Goal: Feedback & Contribution: Contribute content

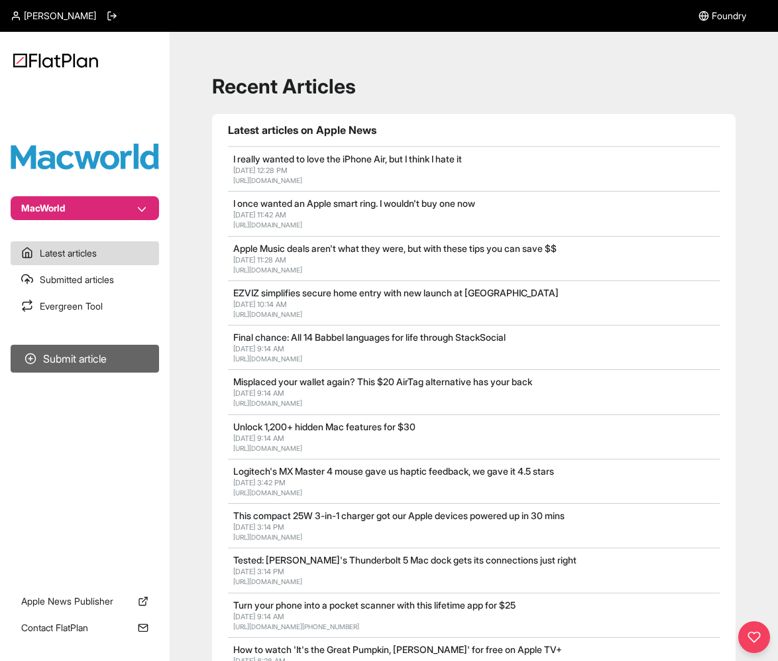
click at [103, 364] on button "Submit article" at bounding box center [85, 359] width 148 height 28
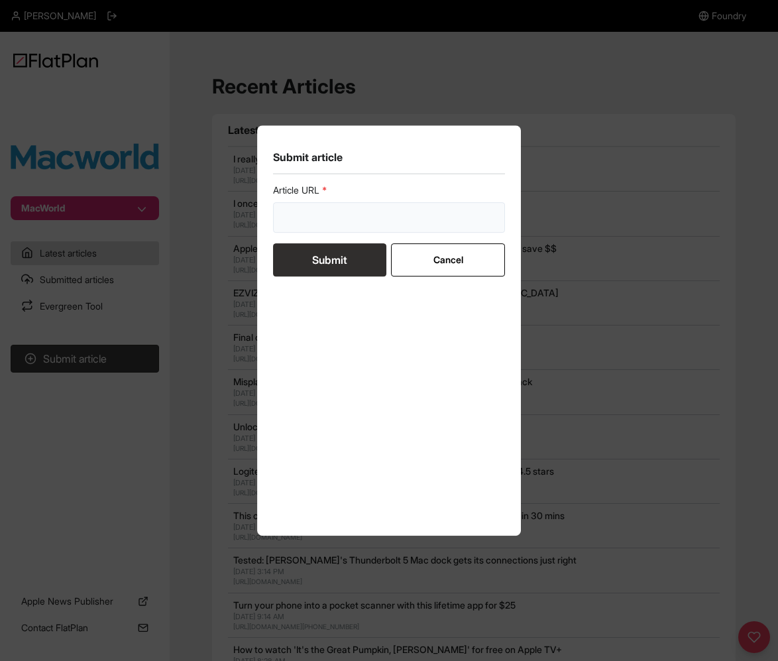
click at [385, 223] on input "url" at bounding box center [389, 217] width 232 height 30
paste input "[URL][DOMAIN_NAME]"
type input "[URL][DOMAIN_NAME]"
click at [334, 262] on button "Submit" at bounding box center [329, 259] width 113 height 33
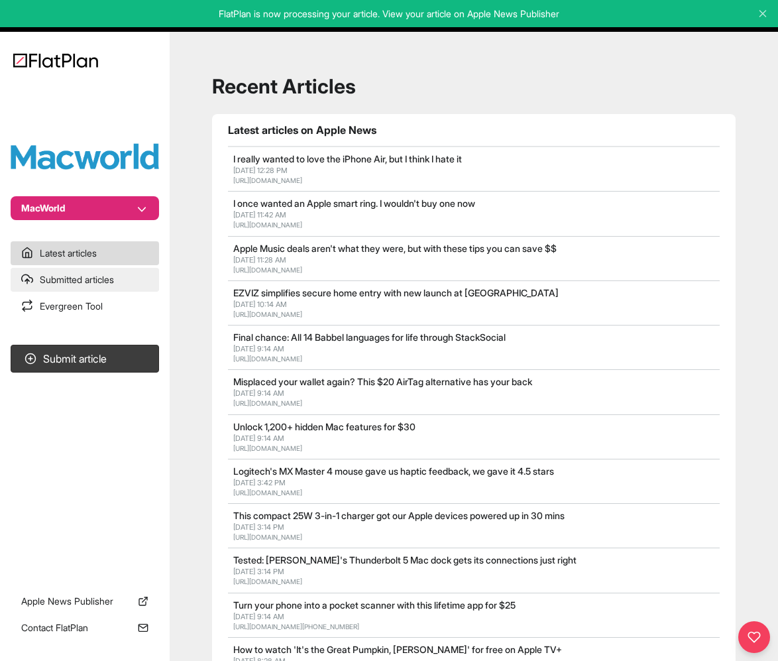
click at [89, 279] on link "Submitted articles" at bounding box center [85, 280] width 148 height 24
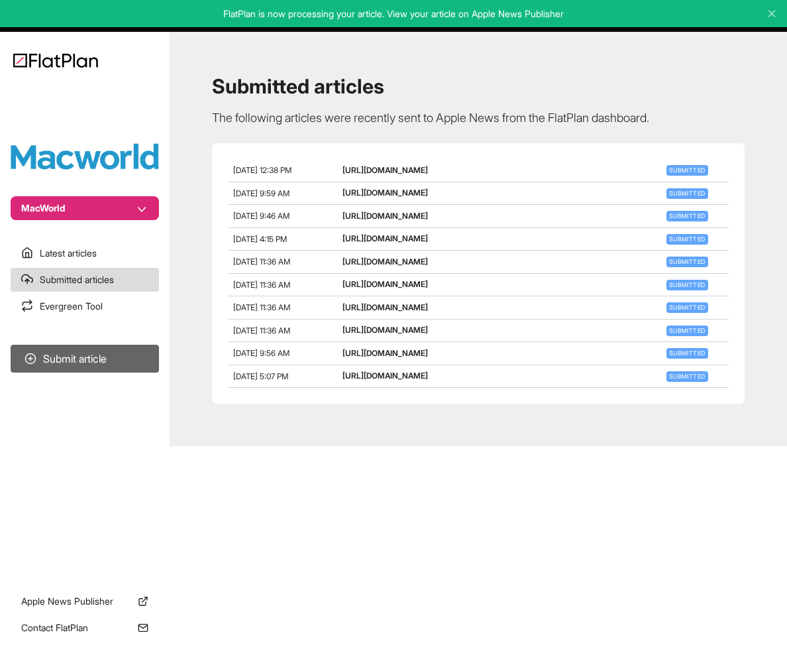
click at [93, 363] on button "Submit article" at bounding box center [85, 359] width 148 height 28
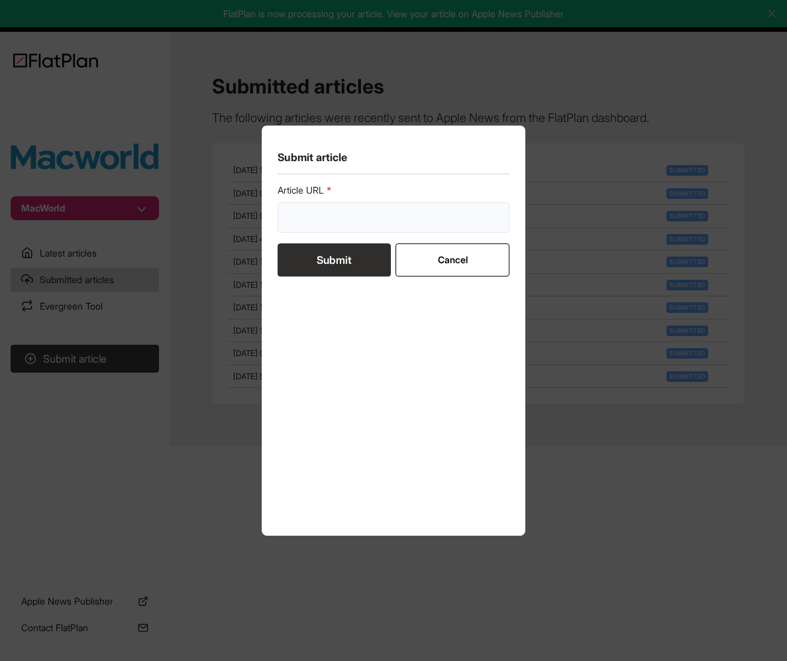
click at [414, 209] on input "url" at bounding box center [394, 217] width 232 height 30
paste input "[URL][DOMAIN_NAME]"
type input "[URL][DOMAIN_NAME]"
click at [349, 258] on button "Submit" at bounding box center [334, 259] width 113 height 33
